Goal: Navigation & Orientation: Find specific page/section

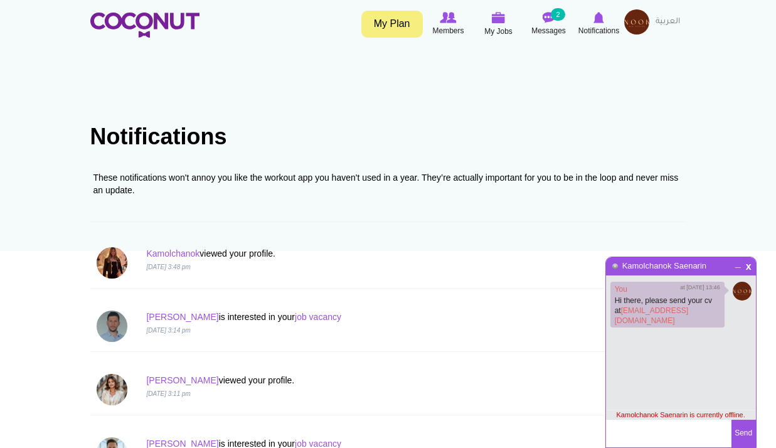
click at [606, 18] on icon at bounding box center [599, 18] width 48 height 14
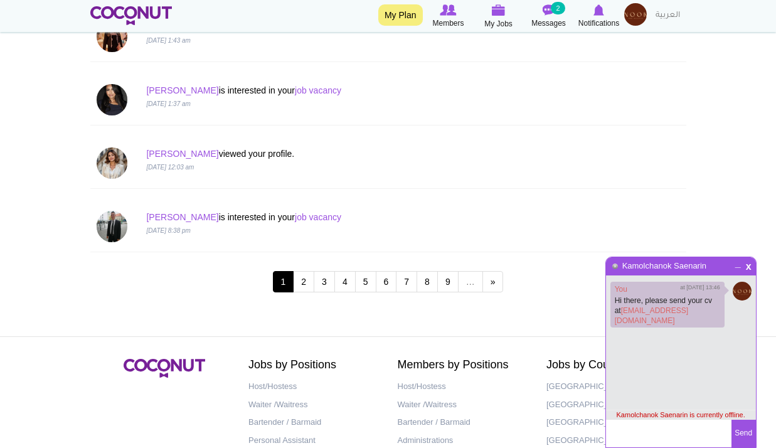
scroll to position [1245, 0]
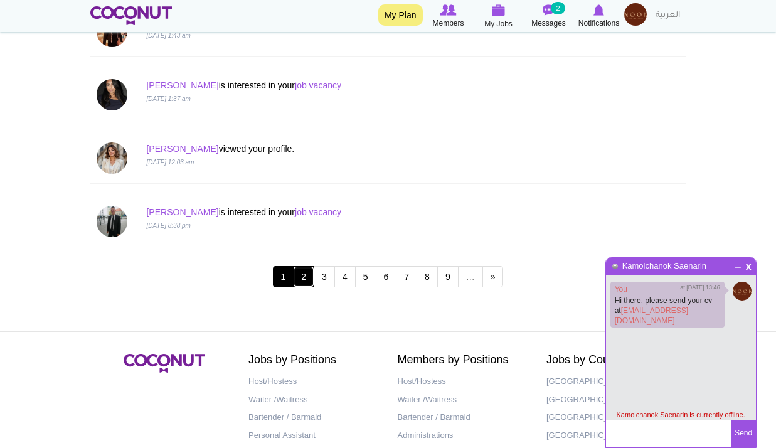
click at [309, 272] on link "2" at bounding box center [303, 276] width 21 height 21
